Goal: Information Seeking & Learning: Check status

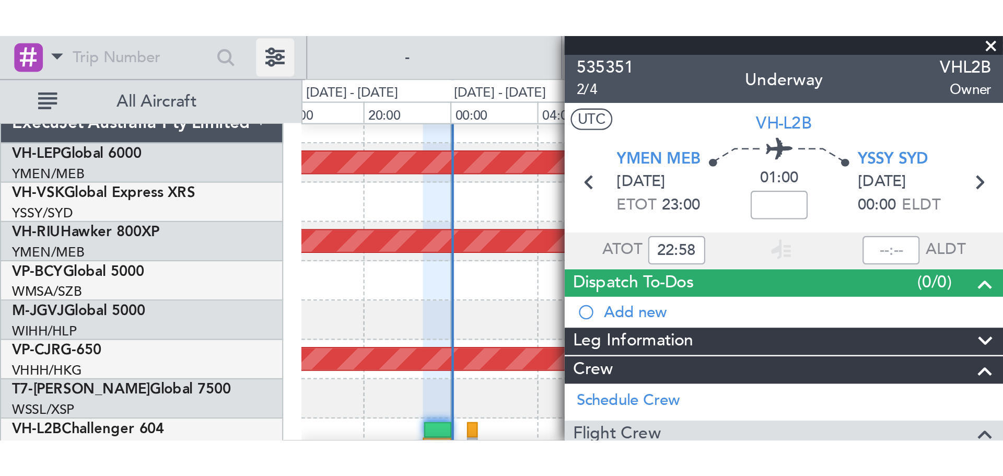
scroll to position [9, 0]
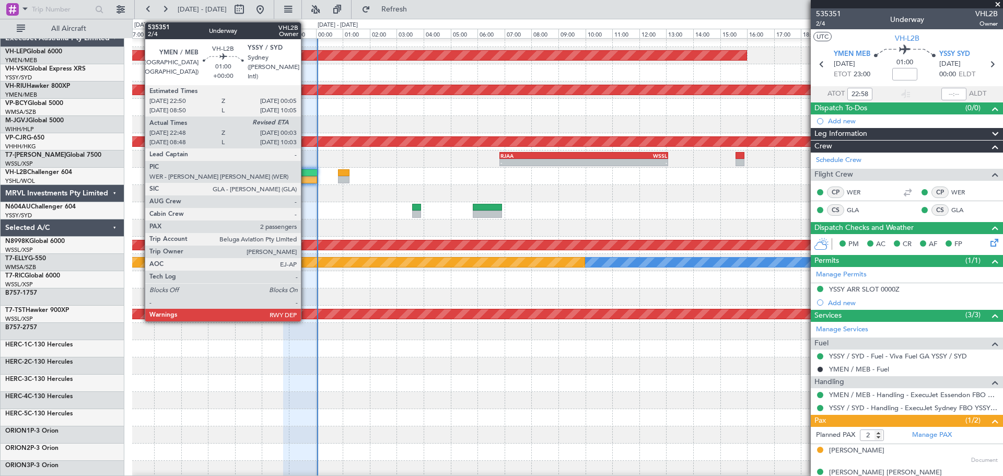
click at [306, 174] on div at bounding box center [301, 172] width 34 height 7
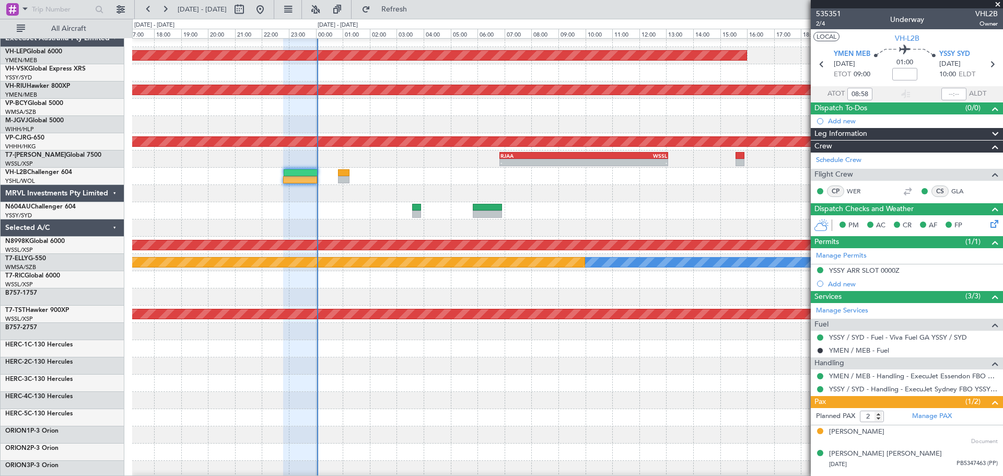
type input "22:58"
click at [668, 92] on input "text" at bounding box center [953, 94] width 25 height 13
type input "23:53"
type input "08:58"
type input "09:53"
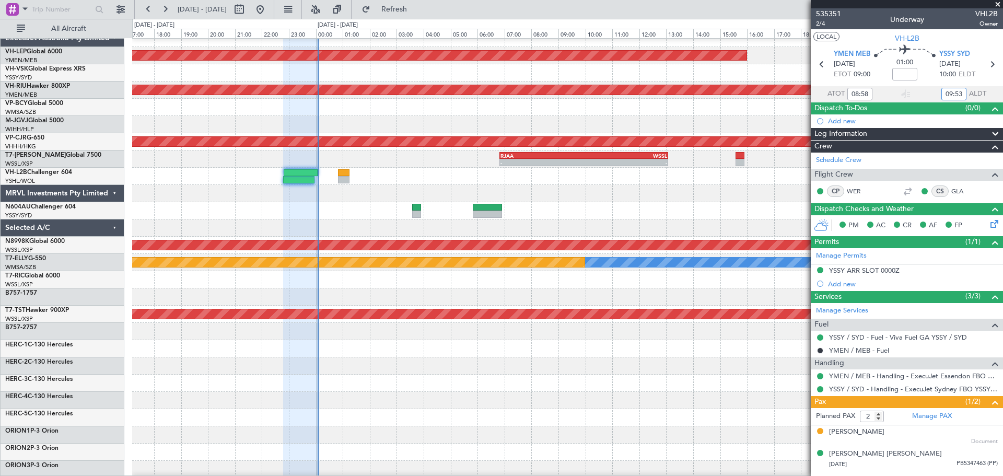
type input "22:58"
type input "23:53"
click at [462, 173] on div "Unplanned Maint Wichita (Wichita Mid-continent) Planned Maint [GEOGRAPHIC_DATA]…" at bounding box center [567, 314] width 870 height 569
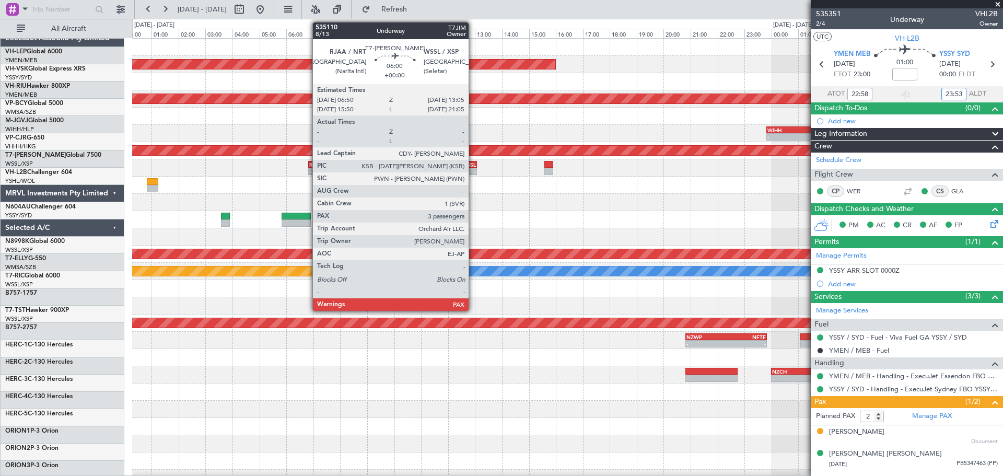
scroll to position [0, 0]
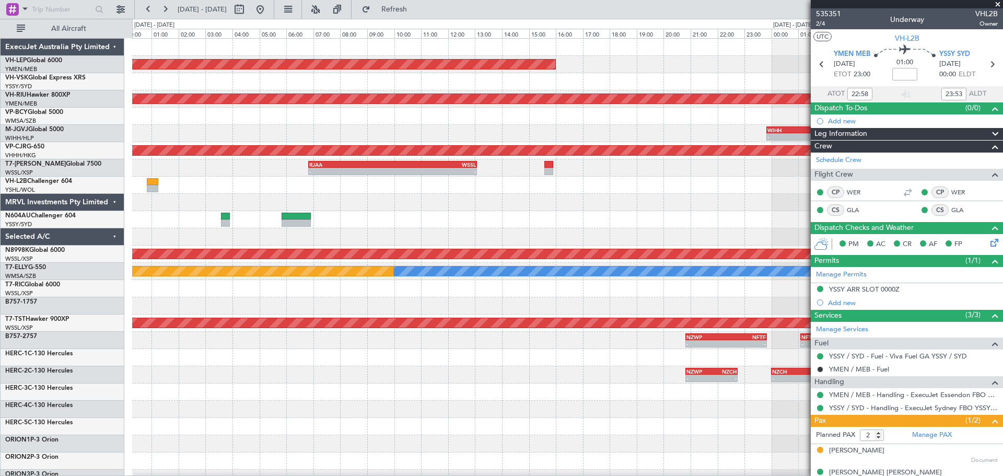
click at [623, 143] on div "Unplanned Maint Wichita (Wichita Mid-continent) Planned Maint [GEOGRAPHIC_DATA]…" at bounding box center [567, 323] width 870 height 569
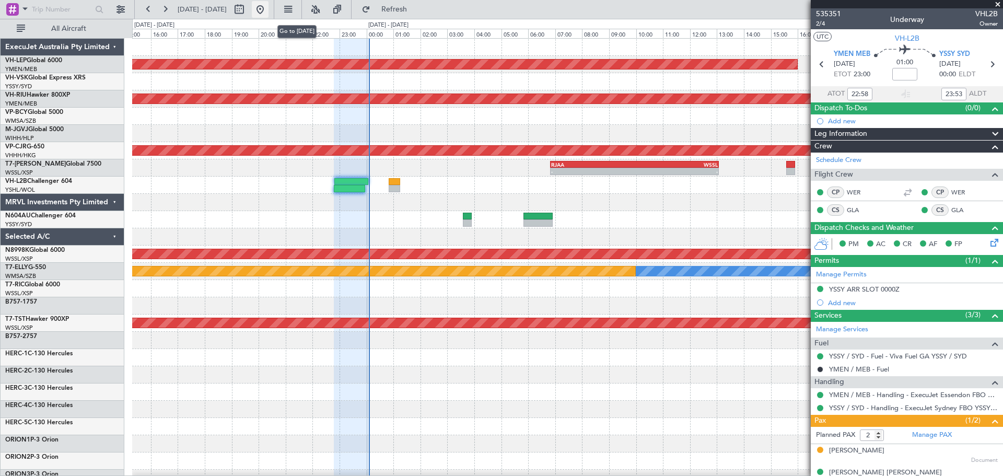
click at [269, 8] on button at bounding box center [260, 9] width 17 height 17
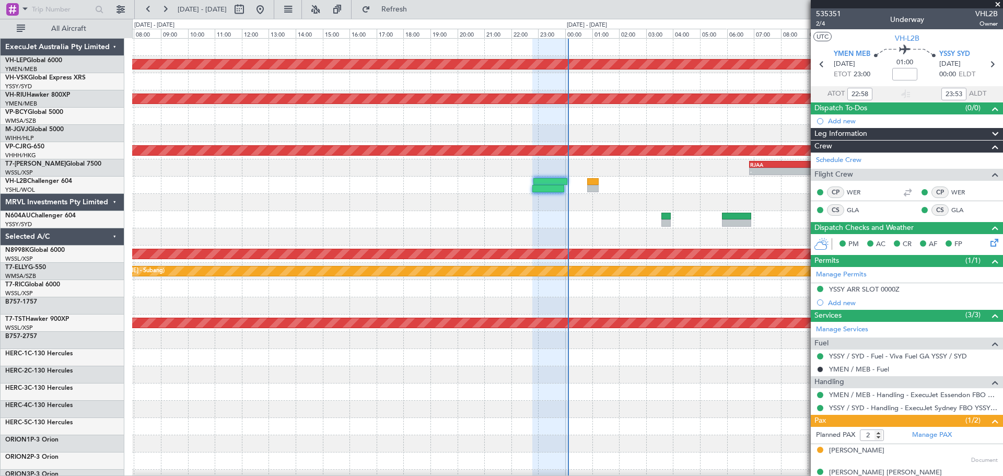
click at [366, 207] on div "Unplanned Maint Wichita (Wichita Mid-continent) Planned Maint [GEOGRAPHIC_DATA]…" at bounding box center [567, 323] width 870 height 569
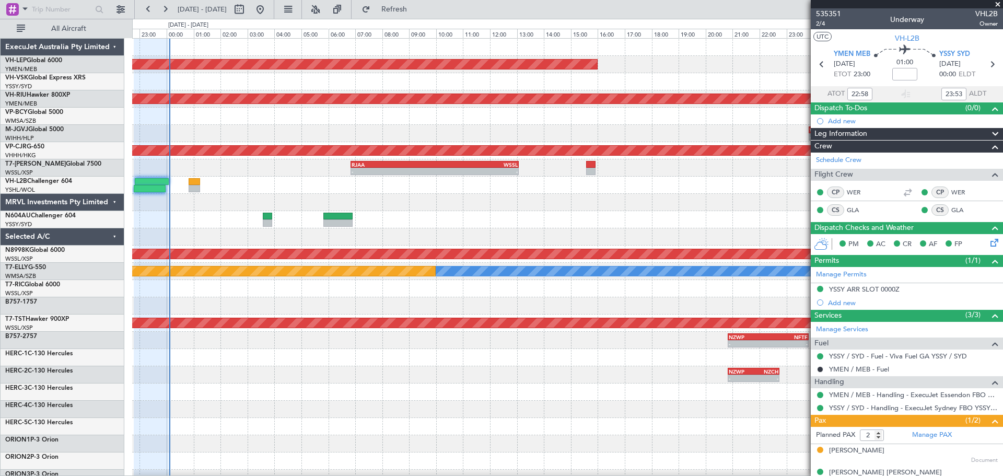
click at [334, 220] on div "Unplanned Maint Wichita (Wichita Mid-continent) Planned Maint [GEOGRAPHIC_DATA]…" at bounding box center [567, 323] width 870 height 569
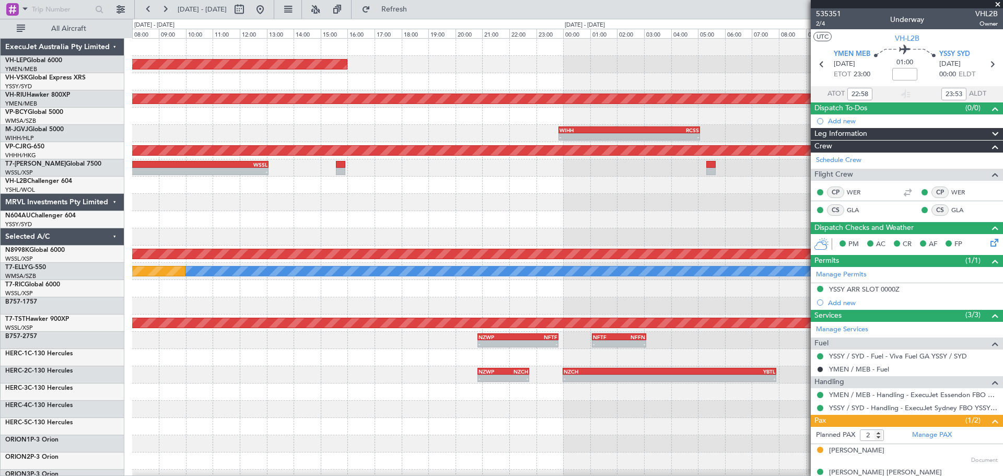
click at [369, 206] on div "Unplanned Maint Wichita (Wichita Mid-continent) Planned Maint [GEOGRAPHIC_DATA]…" at bounding box center [567, 323] width 870 height 569
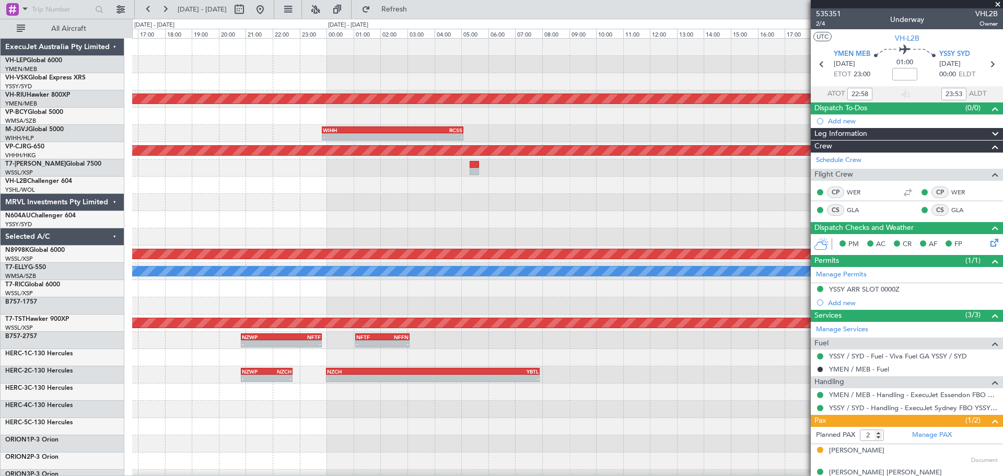
click at [389, 223] on div "Unplanned Maint Wichita (Wichita Mid-continent) Planned Maint [GEOGRAPHIC_DATA]…" at bounding box center [567, 323] width 870 height 569
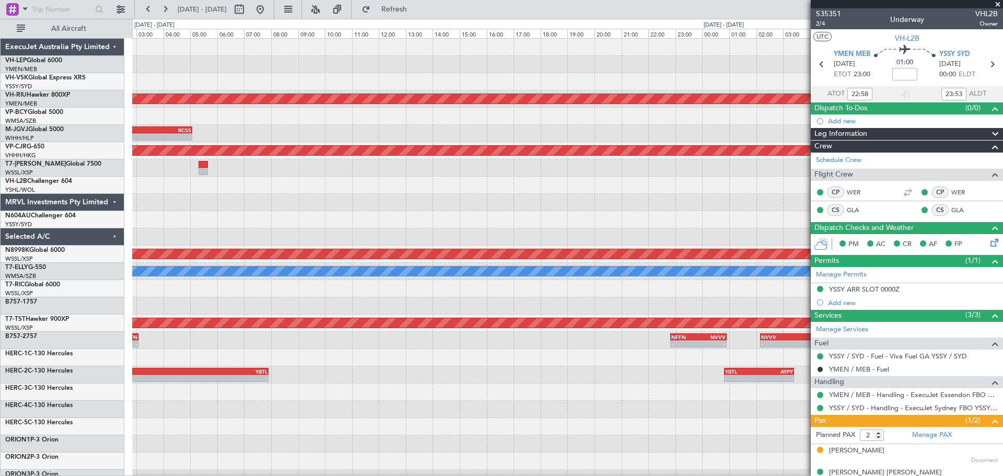
click at [489, 184] on div "Planned Maint [GEOGRAPHIC_DATA] ([GEOGRAPHIC_DATA]) WIHH 23:50 Z RCSS 05:05 Z -…" at bounding box center [567, 323] width 870 height 569
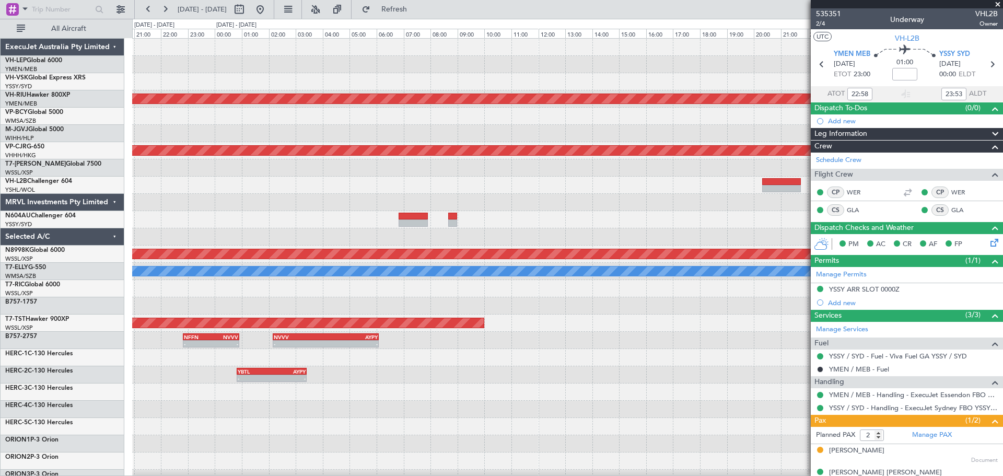
click at [400, 195] on div "Planned Maint [GEOGRAPHIC_DATA] ([GEOGRAPHIC_DATA]) - - RCSS 22:50 Z WIHH 03:35…" at bounding box center [567, 323] width 870 height 569
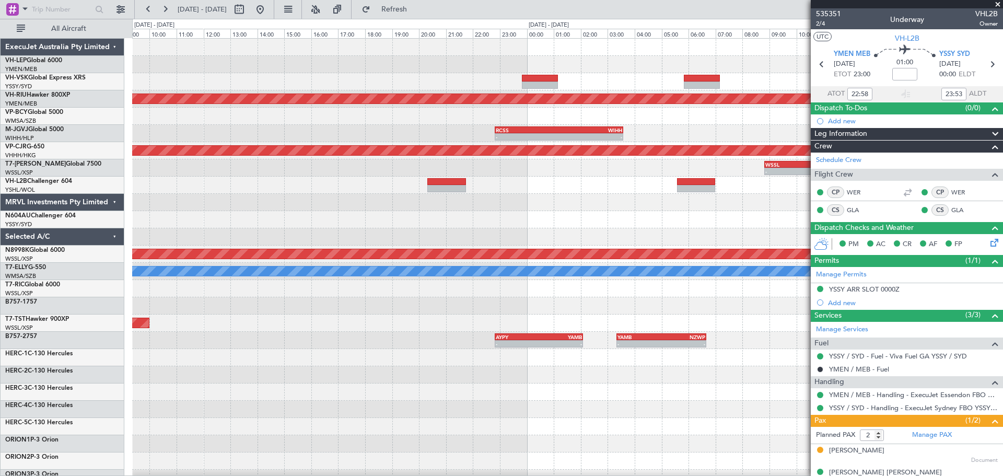
click at [243, 231] on div "Planned Maint [GEOGRAPHIC_DATA] ([GEOGRAPHIC_DATA]) - - RCSS 22:50 Z WIHH 03:35…" at bounding box center [567, 323] width 870 height 569
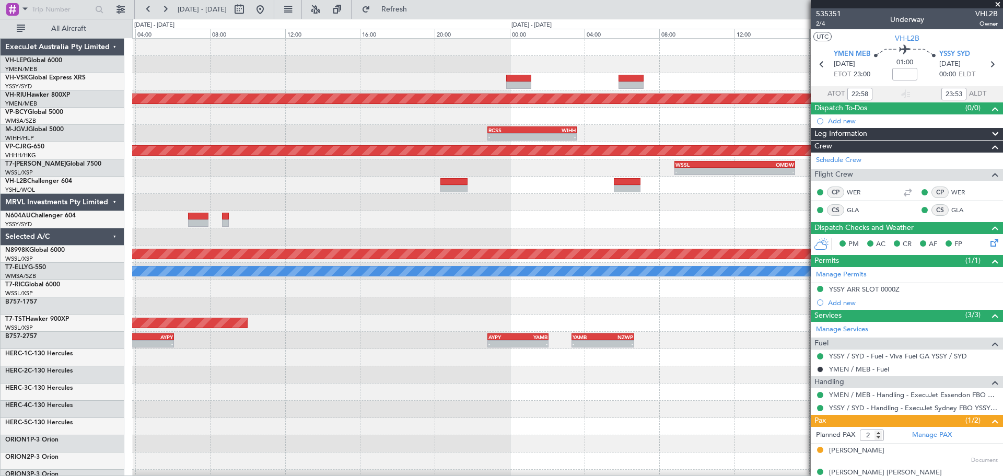
click at [362, 122] on div "Planned Maint [GEOGRAPHIC_DATA] ([GEOGRAPHIC_DATA]) - - RCSS 22:50 Z WIHH 03:35…" at bounding box center [567, 323] width 870 height 569
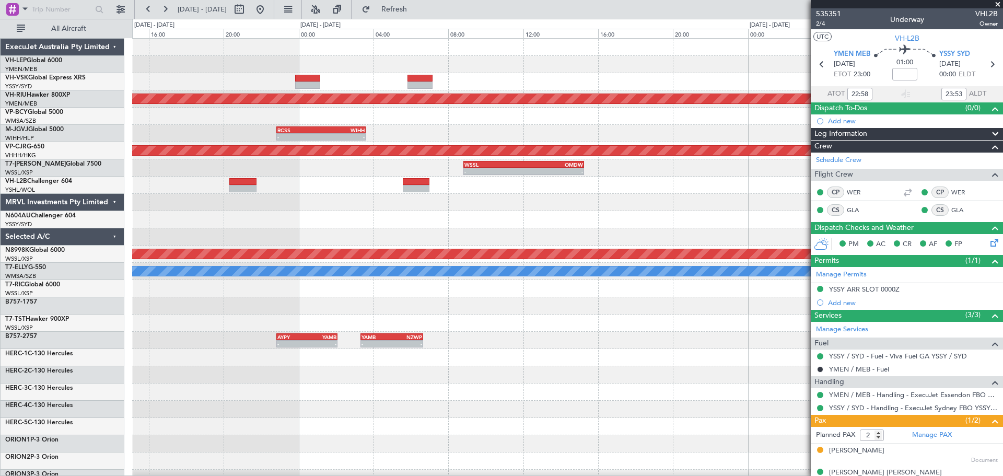
click at [468, 119] on div "Planned Maint [GEOGRAPHIC_DATA] ([GEOGRAPHIC_DATA]) - - RCSS 22:50 Z WIHH 03:35…" at bounding box center [567, 323] width 870 height 569
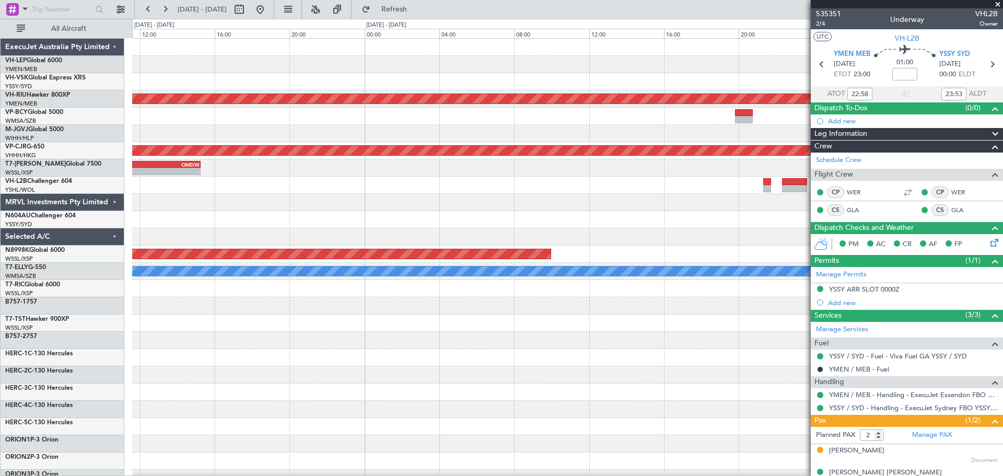
click at [421, 121] on div at bounding box center [567, 116] width 870 height 17
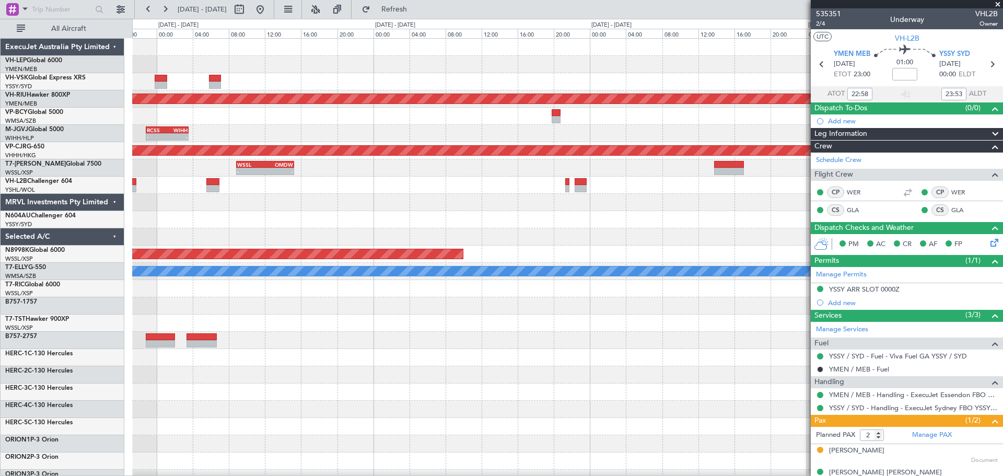
click at [479, 127] on div "Planned Maint [GEOGRAPHIC_DATA] ([GEOGRAPHIC_DATA]) - - RCSS 22:50 Z WIHH 03:35…" at bounding box center [567, 340] width 870 height 603
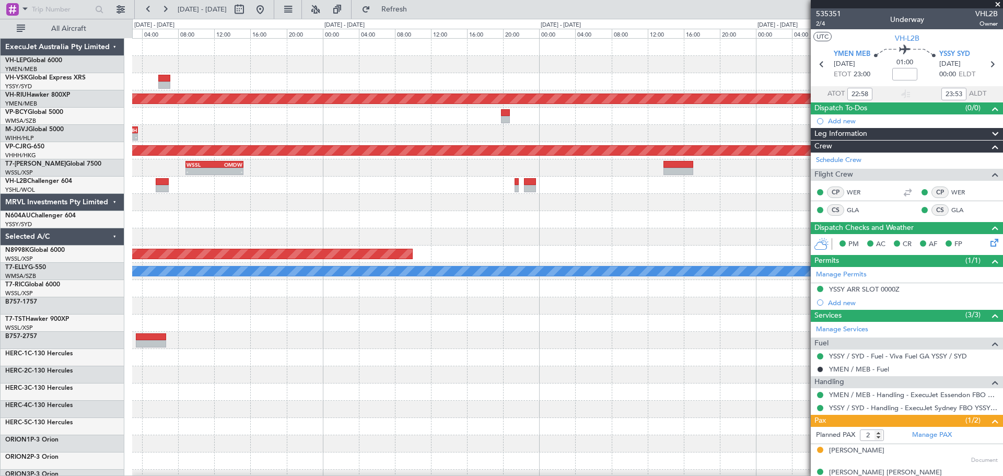
click at [389, 135] on div "Planned Maint [GEOGRAPHIC_DATA] ([GEOGRAPHIC_DATA]) - - RCSS 22:50 Z WIHH 03:35…" at bounding box center [567, 340] width 870 height 603
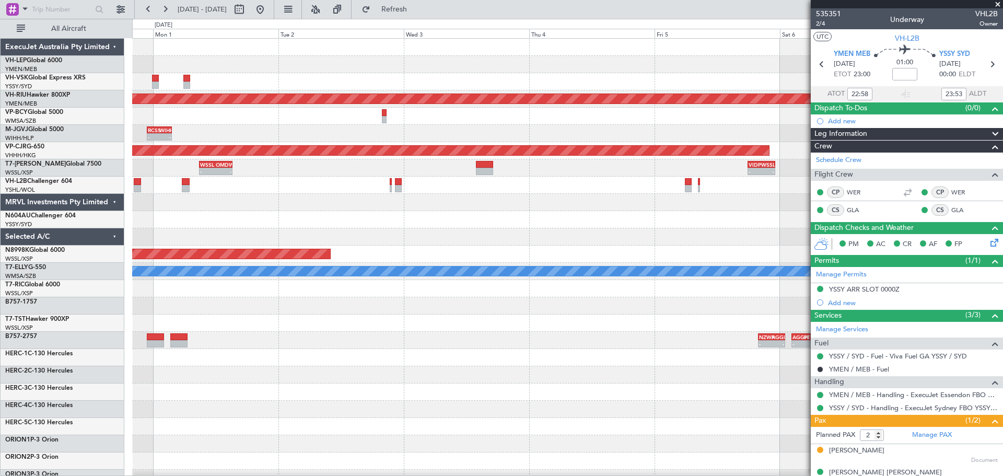
click at [434, 122] on div "- - CYVR 06:25 Z RJTT 16:15 Z - - RJTT 06:00 Z WMSA 12:40 Z" at bounding box center [567, 116] width 870 height 17
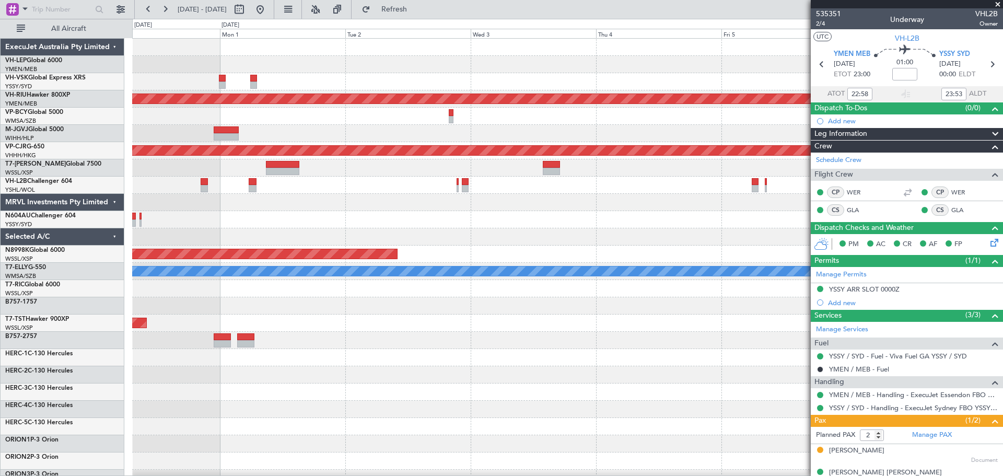
click at [341, 128] on div "Unplanned Maint Wichita (Wichita Mid-continent) No Crew Planned Maint [GEOGRAPH…" at bounding box center [567, 340] width 870 height 603
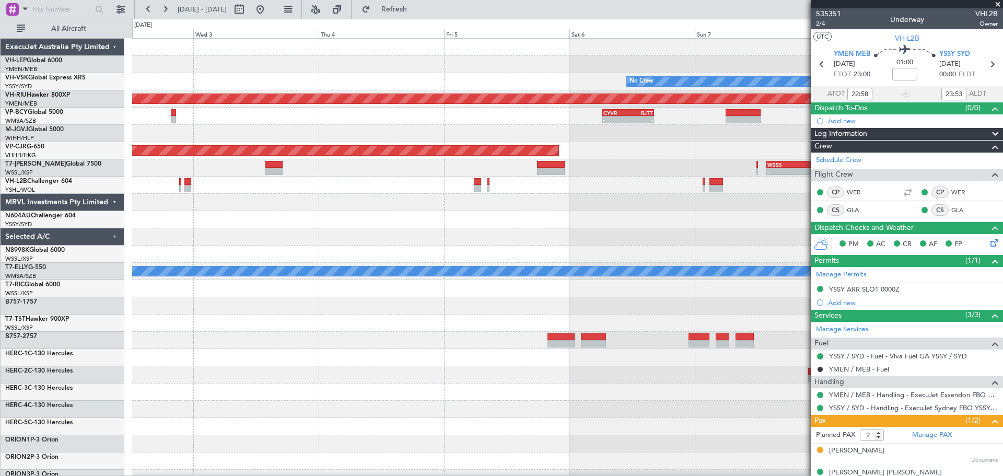
click at [449, 68] on div at bounding box center [567, 64] width 870 height 17
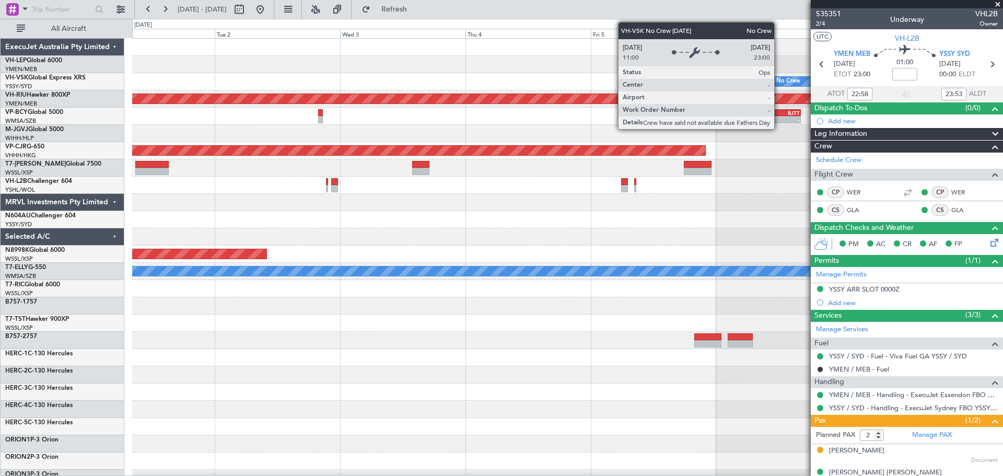
click at [668, 79] on div "No Crew" at bounding box center [788, 82] width 24 height 16
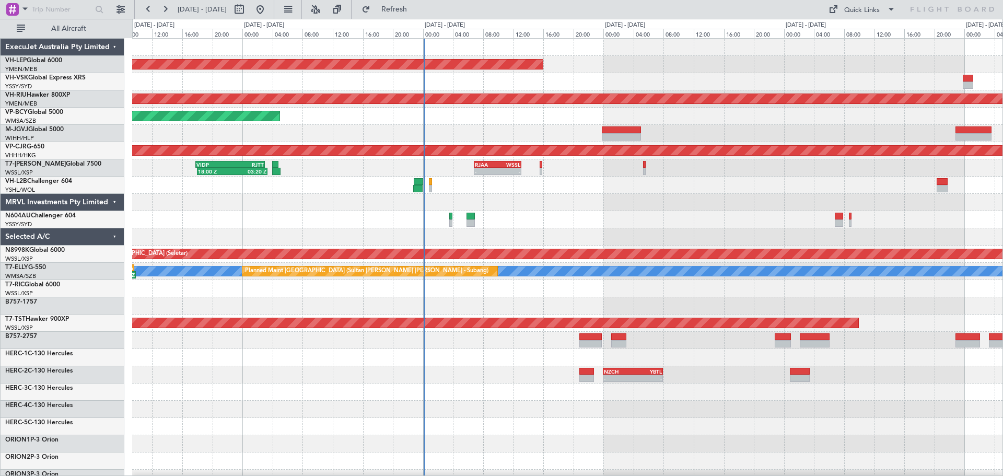
click at [600, 224] on div at bounding box center [567, 219] width 870 height 17
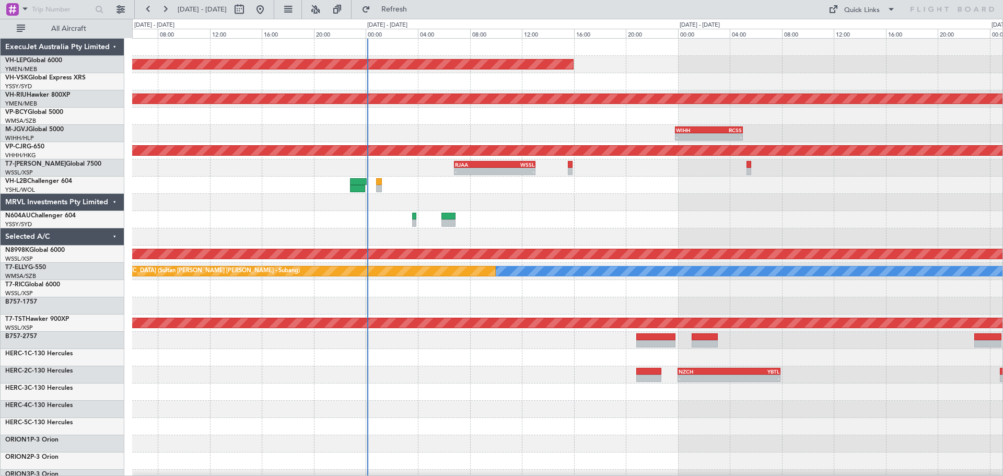
click at [409, 130] on div "Unplanned Maint Wichita (Wichita Mid-continent) Planned Maint Melbourne (Essend…" at bounding box center [567, 323] width 870 height 569
